Goal: Task Accomplishment & Management: Manage account settings

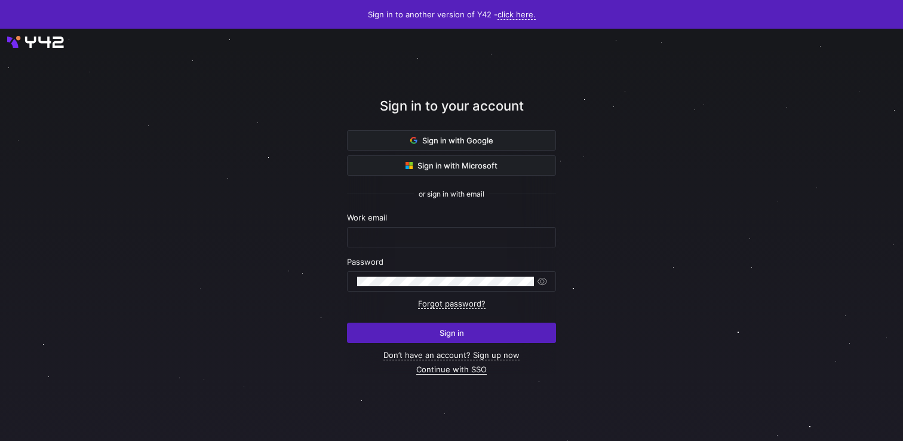
click at [451, 370] on link "Continue with SSO" at bounding box center [451, 369] width 70 height 10
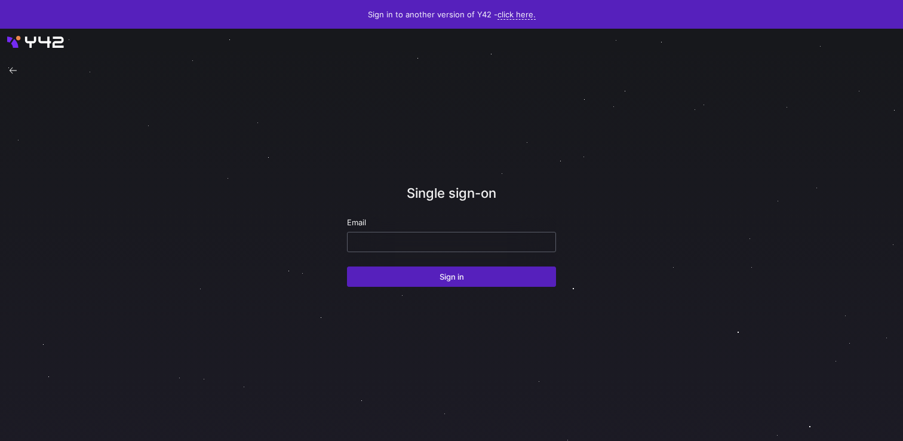
click at [481, 241] on input "email" at bounding box center [451, 242] width 189 height 10
paste input "[URL][DOMAIN_NAME]"
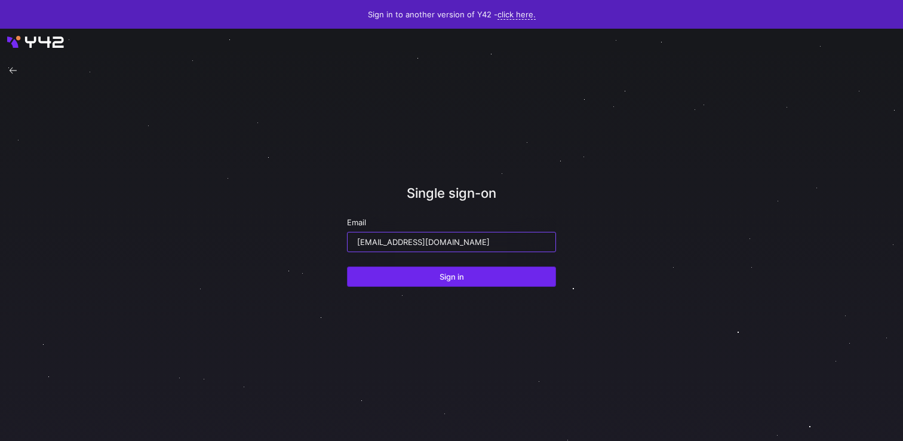
type input "[EMAIL_ADDRESS][DOMAIN_NAME]"
click at [462, 281] on span "Sign in" at bounding box center [452, 277] width 24 height 10
